Goal: Find contact information

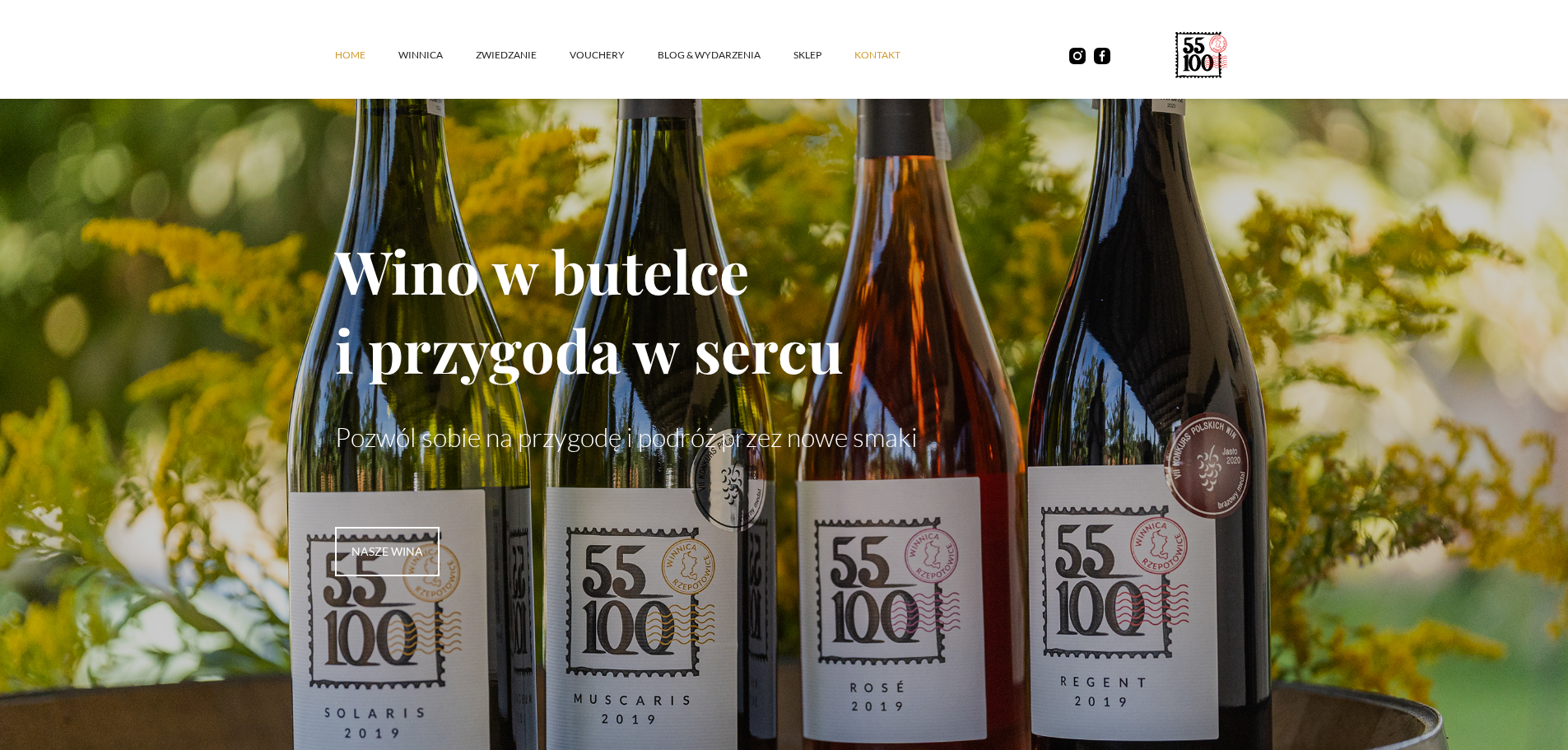
click at [866, 59] on link "kontakt" at bounding box center [893, 55] width 79 height 50
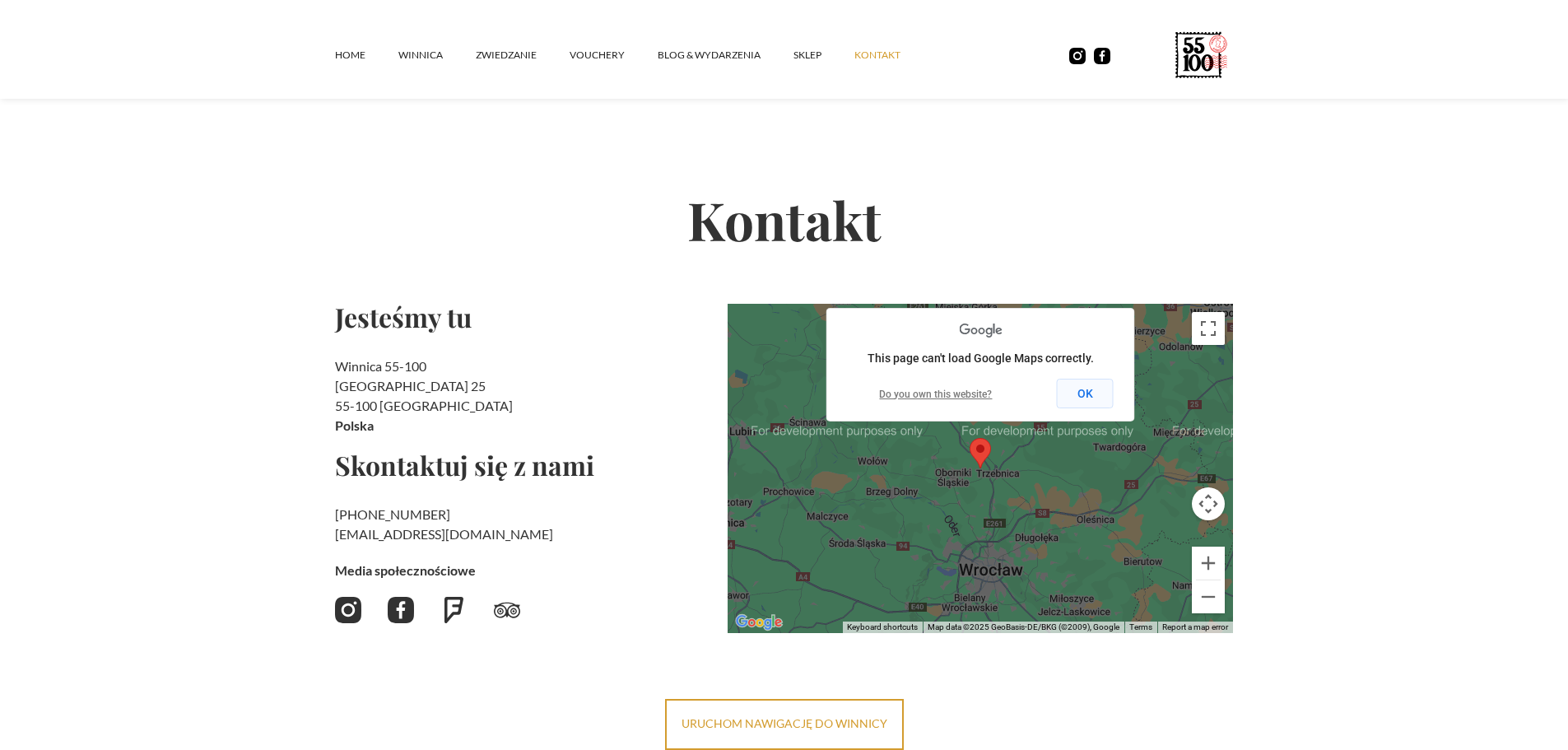
click at [1094, 403] on button "OK" at bounding box center [1085, 393] width 57 height 30
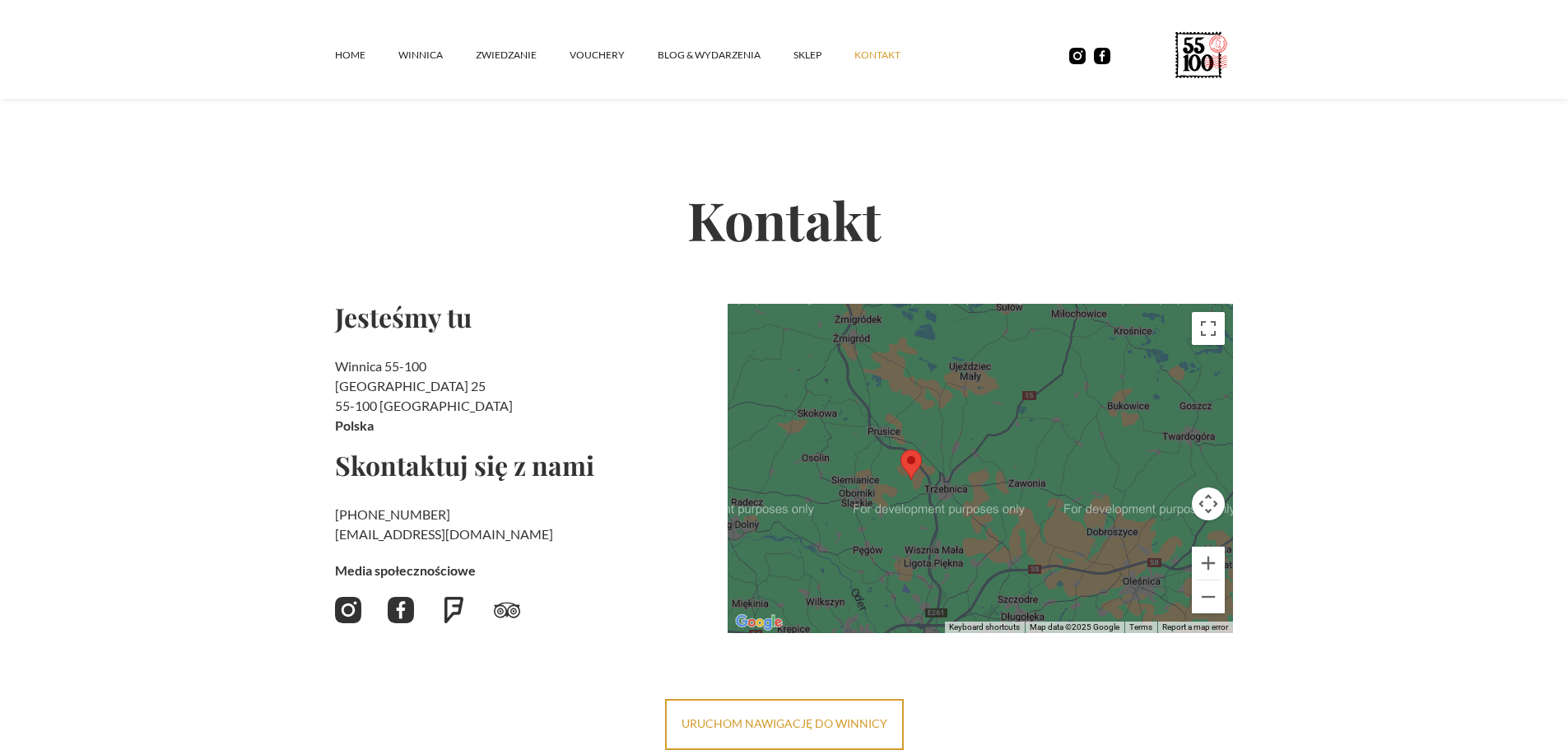
click at [998, 222] on h2 "Kontakt" at bounding box center [784, 219] width 898 height 168
